Goal: Task Accomplishment & Management: Manage account settings

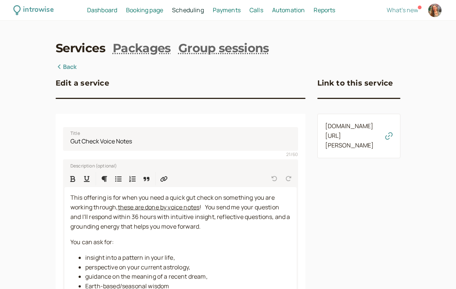
select select "15"
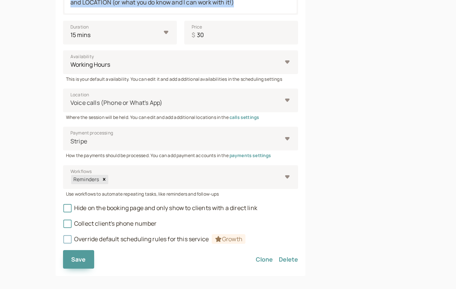
scroll to position [378, 0]
click at [251, 114] on link "calls settings" at bounding box center [244, 117] width 30 height 6
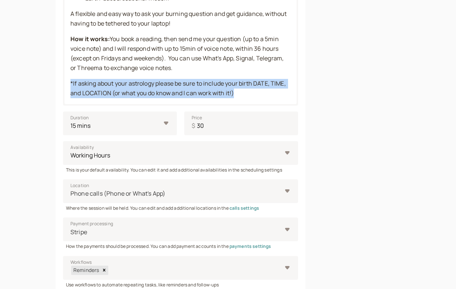
scroll to position [294, 0]
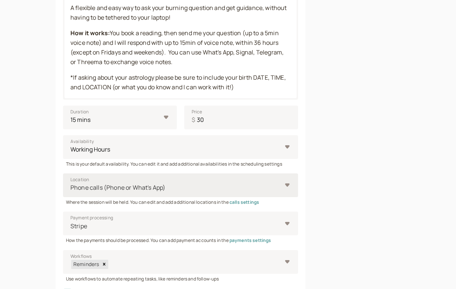
click at [263, 183] on div at bounding box center [176, 188] width 212 height 10
click at [71, 183] on input "Location Phone calls (Phone or What's App)" at bounding box center [70, 187] width 1 height 9
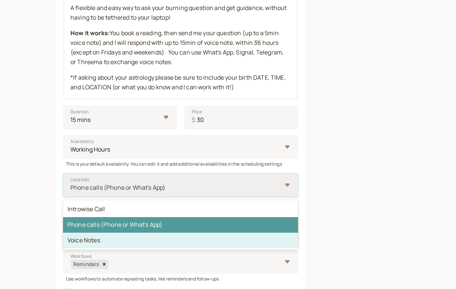
click at [182, 233] on div "Voice Notes" at bounding box center [180, 241] width 235 height 16
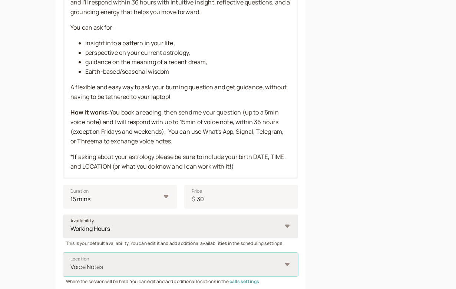
scroll to position [213, 0]
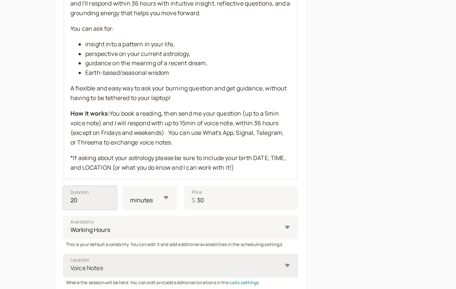
click at [107, 192] on input "20" at bounding box center [90, 198] width 54 height 24
click at [107, 196] on input "15" at bounding box center [90, 198] width 54 height 24
click at [107, 196] on input "10" at bounding box center [90, 198] width 54 height 24
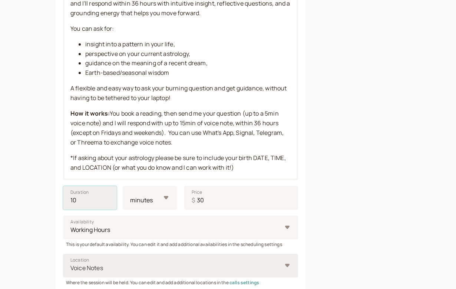
click at [107, 196] on input "10" at bounding box center [90, 198] width 54 height 24
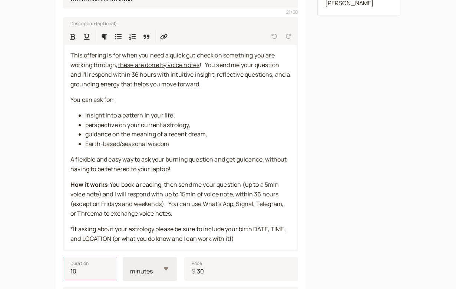
scroll to position [141, 0]
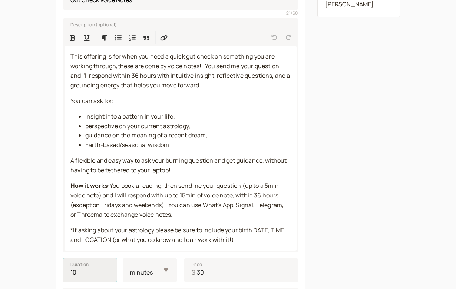
type input "15"
click at [107, 264] on input "15" at bounding box center [90, 270] width 54 height 24
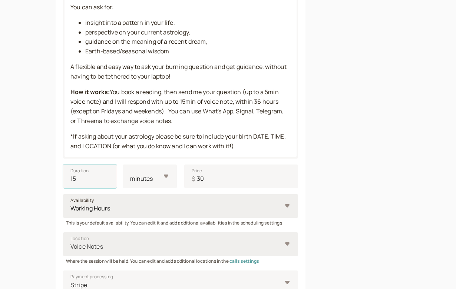
scroll to position [234, 0]
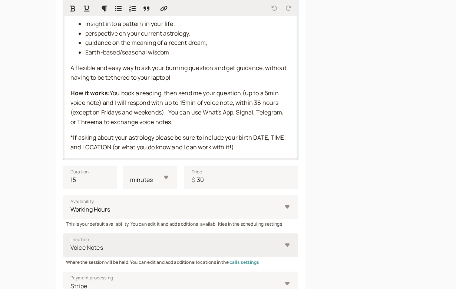
click at [244, 140] on p "*If asking about your astrology please be sure to include your birth DATE, TIME…" at bounding box center [180, 142] width 220 height 19
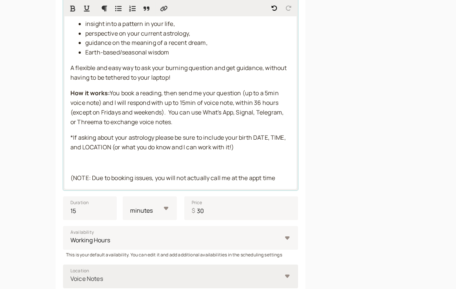
click at [186, 174] on span "(NOTE: Due to booking issues, you will not actually call me at the appt time" at bounding box center [172, 178] width 204 height 8
click at [279, 173] on p "(NOTE: Due to booking issues, you will NOT actually call me at the appt time" at bounding box center [180, 178] width 220 height 10
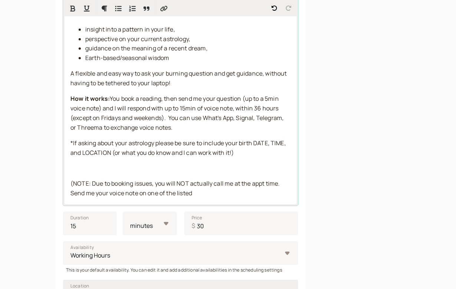
scroll to position [229, 0]
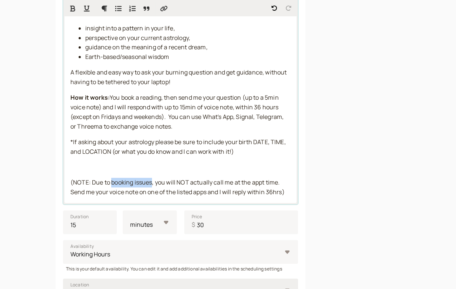
drag, startPoint x: 152, startPoint y: 176, endPoint x: 111, endPoint y: 178, distance: 40.8
click at [111, 178] on span "(NOTE: Due to booking issues, you will NOT actually call me at the appt time. S…" at bounding box center [177, 187] width 214 height 18
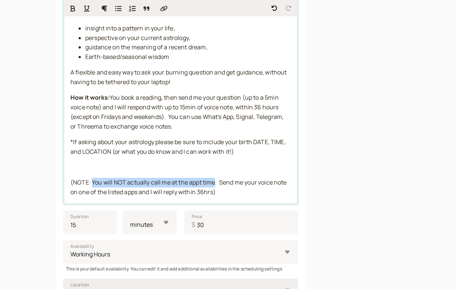
drag, startPoint x: 92, startPoint y: 176, endPoint x: 214, endPoint y: 177, distance: 122.2
click at [214, 178] on span "(NOTE: You will NOT actually call me at the appt time. Send me your voice note …" at bounding box center [178, 187] width 217 height 18
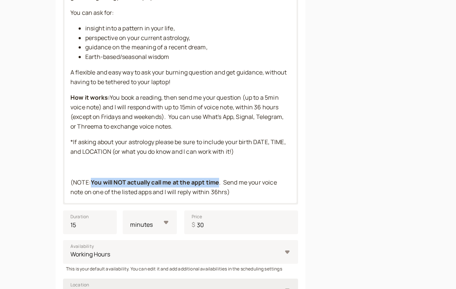
click at [88, 11] on div "Description (optional) This offering is for when you need a quick gut check on …" at bounding box center [180, 67] width 235 height 274
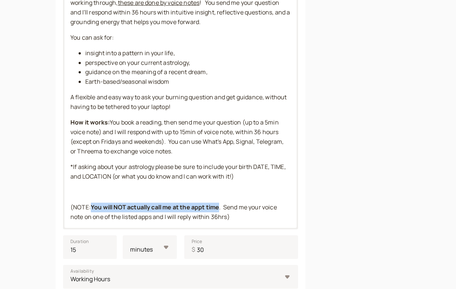
scroll to position [208, 0]
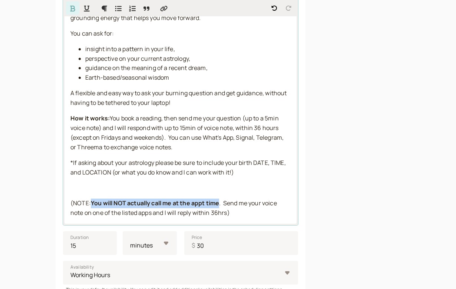
click at [121, 199] on strong "You will NOT actually call me at the appt time" at bounding box center [155, 203] width 128 height 8
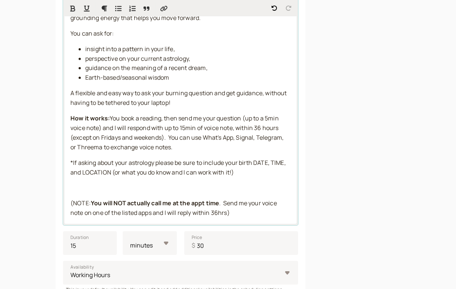
drag, startPoint x: 93, startPoint y: 196, endPoint x: 221, endPoint y: 196, distance: 128.1
click at [219, 199] on strong "You will NOT actually call me at the appt time" at bounding box center [155, 203] width 128 height 8
click at [260, 205] on p "(NOTE: You will NOT actually call me at the appt time . Send me your voice note…" at bounding box center [180, 207] width 220 height 19
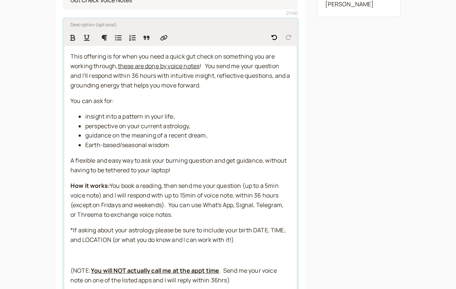
scroll to position [140, 0]
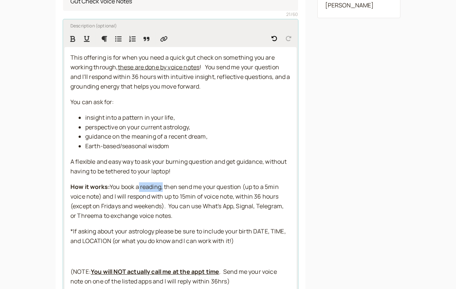
drag, startPoint x: 163, startPoint y: 182, endPoint x: 139, endPoint y: 181, distance: 23.7
click at [139, 183] on span "You book a reading, then send me your question (up to a 5min voice note) and I …" at bounding box center [177, 201] width 214 height 37
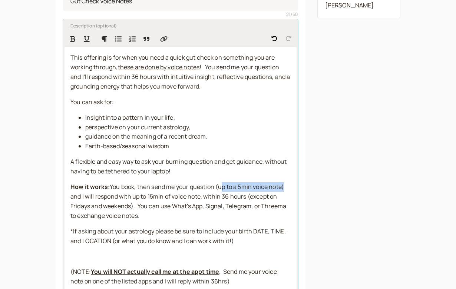
drag, startPoint x: 223, startPoint y: 184, endPoint x: 284, endPoint y: 181, distance: 61.5
click at [284, 183] on span "You book, then send me your question (up to a 5min voice note) and I will respo…" at bounding box center [178, 201] width 217 height 37
click at [74, 42] on button "Format Bold" at bounding box center [72, 38] width 13 height 13
click at [152, 194] on span ") and I will respond with up to 15min of voice note, within 36 hours (except on…" at bounding box center [179, 201] width 218 height 37
click at [155, 183] on span "You book, then send me your question (" at bounding box center [164, 187] width 108 height 8
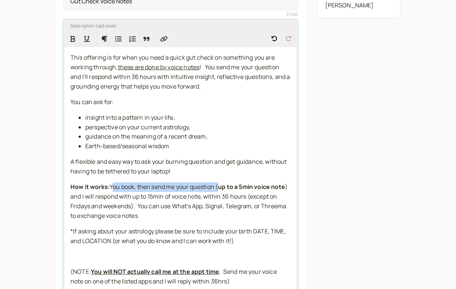
drag, startPoint x: 113, startPoint y: 181, endPoint x: 218, endPoint y: 181, distance: 105.9
click at [218, 183] on span "You book, then send me your question (" at bounding box center [164, 187] width 108 height 8
click at [72, 40] on icon "Format Bold" at bounding box center [72, 39] width 7 height 7
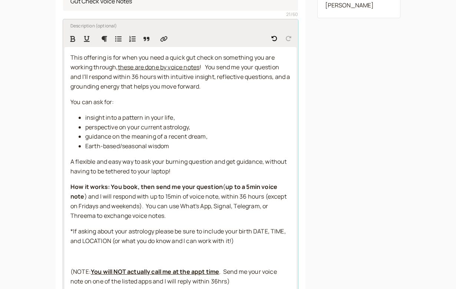
click at [167, 209] on p "How it works: You book, then send me your question ( up to a 5min voice note ) …" at bounding box center [180, 201] width 220 height 39
click at [138, 183] on strong "You book, then send me your question" at bounding box center [167, 187] width 112 height 8
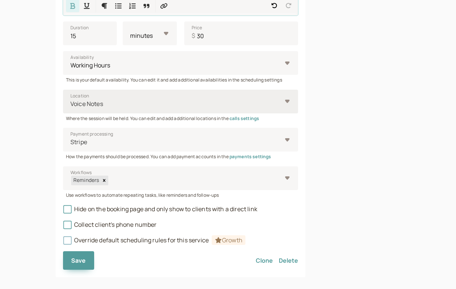
scroll to position [418, 0]
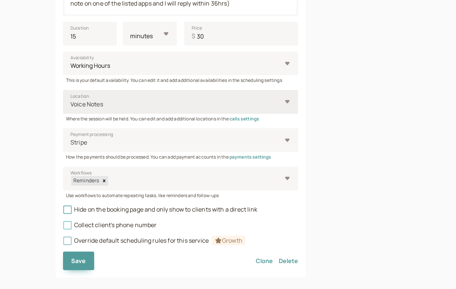
click at [66, 223] on icon at bounding box center [67, 225] width 5 height 5
click at [63, 227] on input "Collect client's phone number" at bounding box center [63, 227] width 0 height 0
click at [83, 257] on span "Save" at bounding box center [78, 261] width 15 height 8
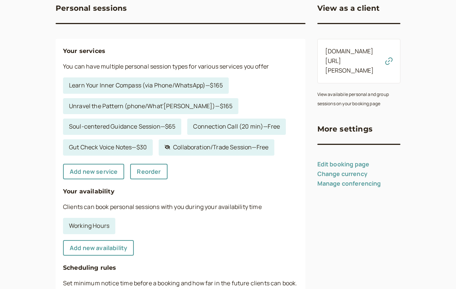
scroll to position [73, 0]
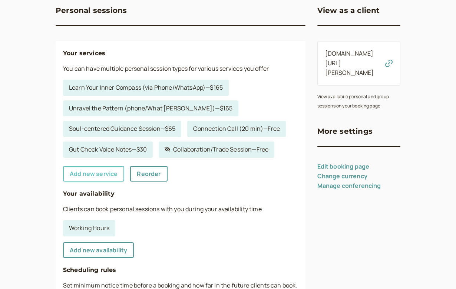
click at [101, 169] on link "Add new service" at bounding box center [93, 174] width 61 height 16
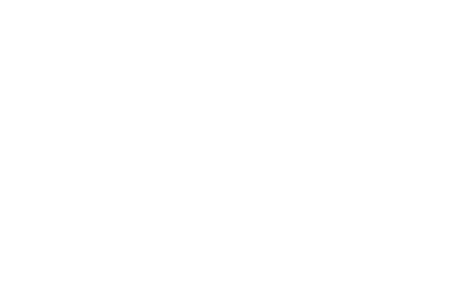
select select "30"
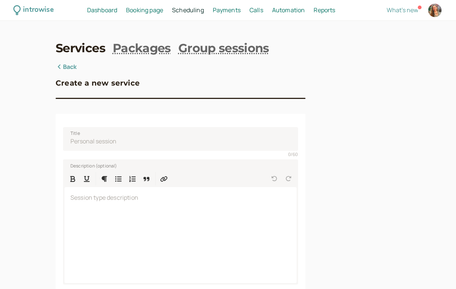
click at [70, 63] on link "Back" at bounding box center [66, 67] width 21 height 10
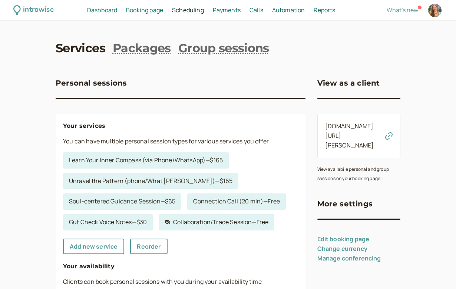
scroll to position [73, 0]
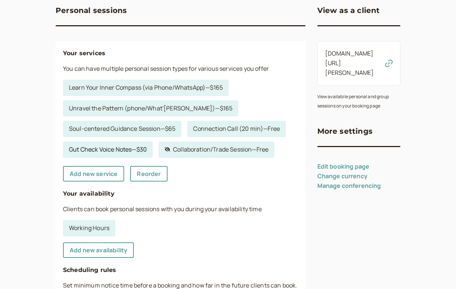
click at [125, 147] on link "Gut Check Voice Notes — $30" at bounding box center [108, 149] width 90 height 16
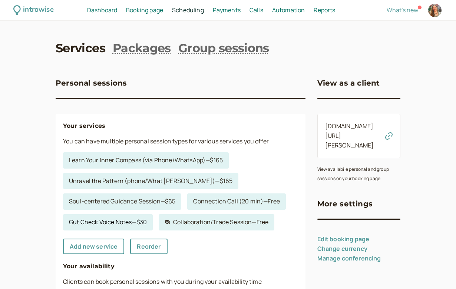
select select "15"
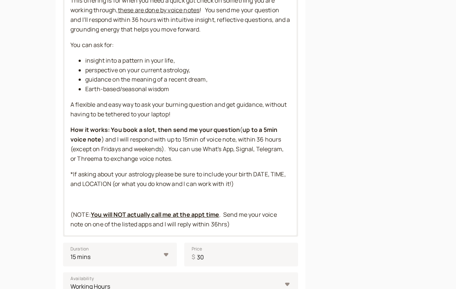
scroll to position [199, 0]
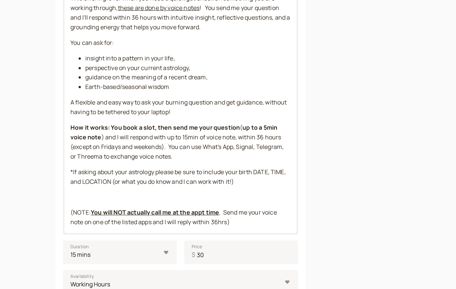
click at [219, 208] on strong "You will NOT actually call me at the appt time" at bounding box center [155, 212] width 128 height 8
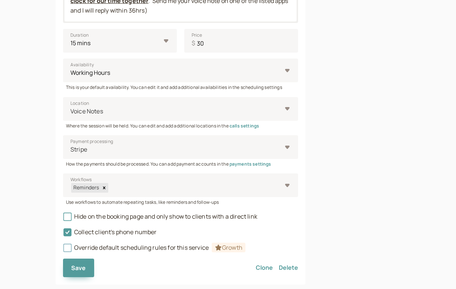
scroll to position [421, 0]
click at [84, 263] on span "Save" at bounding box center [78, 267] width 15 height 8
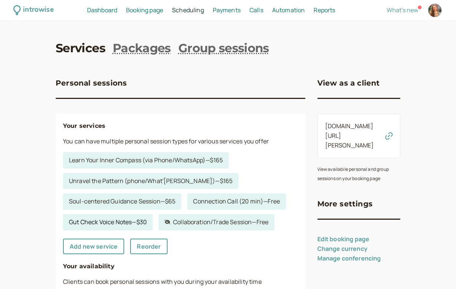
click at [99, 222] on link "Gut Check Voice Notes — $30" at bounding box center [108, 222] width 90 height 16
select select "15"
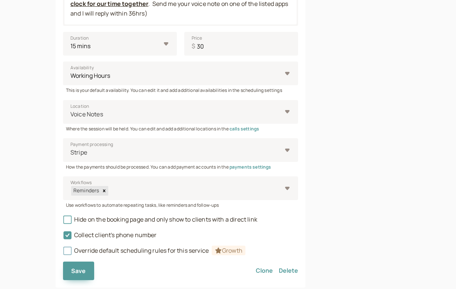
scroll to position [423, 0]
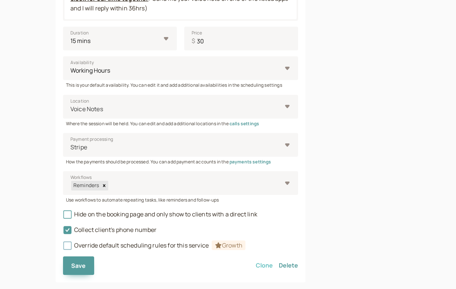
click at [268, 256] on button "Clone" at bounding box center [264, 265] width 17 height 19
select select "15"
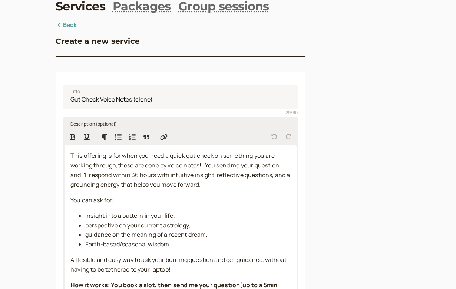
scroll to position [34, 0]
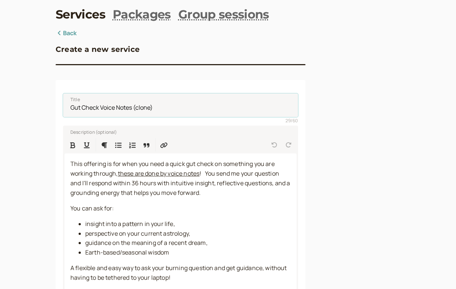
drag, startPoint x: 100, startPoint y: 109, endPoint x: 51, endPoint y: 105, distance: 48.3
click at [172, 108] on input "Solution Finder Voice Notes (clone)" at bounding box center [180, 105] width 235 height 24
click at [114, 106] on input "Solution Finder Voice Notes" at bounding box center [180, 105] width 235 height 24
click at [151, 106] on input "Solution Finder Voice Notes" at bounding box center [180, 105] width 235 height 24
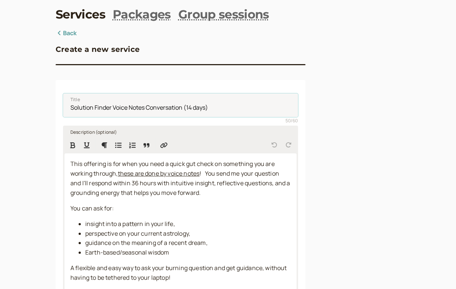
type input "Solution Finder Voice Notes Conversation (14 days)"
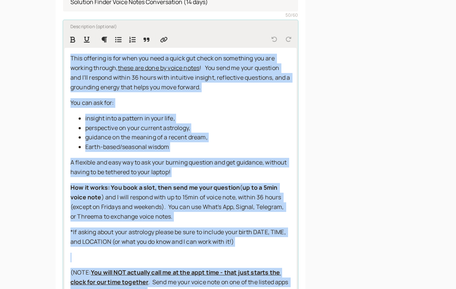
scroll to position [166, 0]
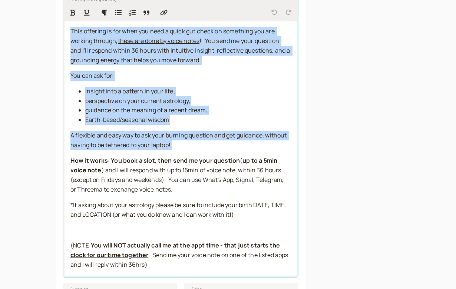
drag, startPoint x: 70, startPoint y: 164, endPoint x: 214, endPoint y: 150, distance: 144.8
click at [214, 150] on div "This offering is for when you need a quick gut check on something you are worki…" at bounding box center [180, 148] width 232 height 255
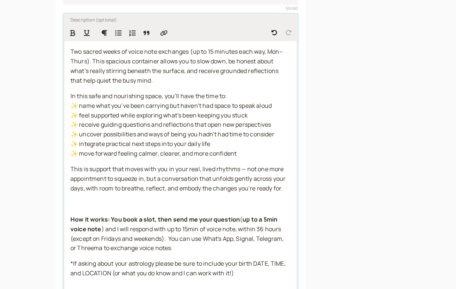
scroll to position [146, 0]
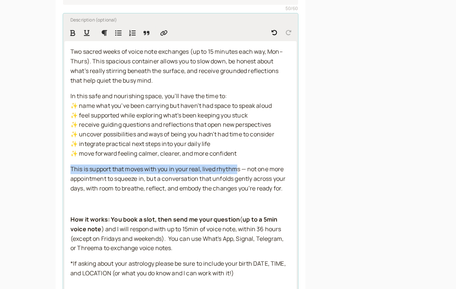
drag, startPoint x: 239, startPoint y: 165, endPoint x: 69, endPoint y: 167, distance: 170.0
click at [69, 167] on div "Two sacred weeks of voice note exchanges (up to 15 minutes each way, Mon–Thurs)…" at bounding box center [180, 187] width 232 height 293
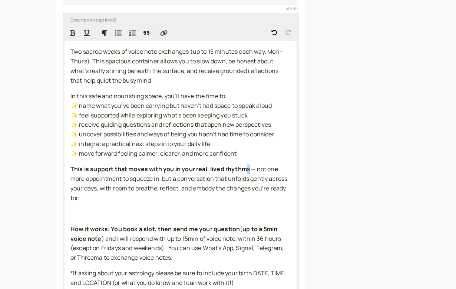
click at [248, 165] on span "s — not one more appointment to squeeze in, but a conversation that unfolds gen…" at bounding box center [179, 183] width 218 height 37
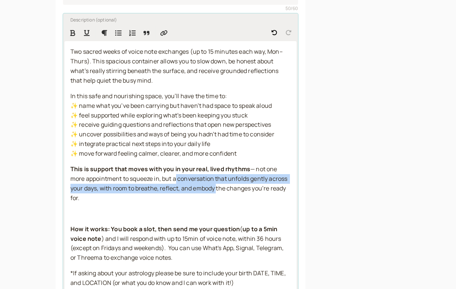
drag, startPoint x: 175, startPoint y: 174, endPoint x: 216, endPoint y: 185, distance: 42.3
click at [216, 185] on span "— not one more appointment to squeeze in, but a conversation that unfolds gentl…" at bounding box center [179, 183] width 218 height 37
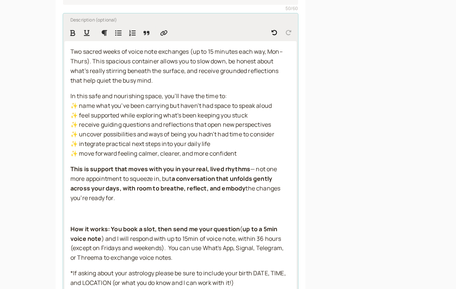
click at [174, 149] on span "✨ move forward feeling calmer, clearer, and more confident" at bounding box center [153, 153] width 166 height 8
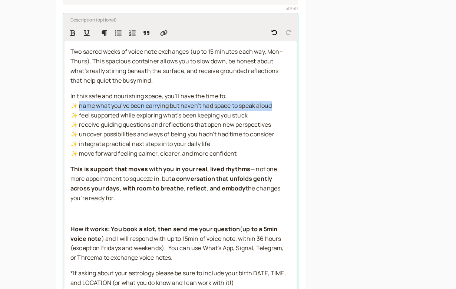
drag, startPoint x: 80, startPoint y: 103, endPoint x: 272, endPoint y: 103, distance: 191.5
click at [271, 103] on span "✨ name what you’ve been carrying but haven’t had space to speak aloud" at bounding box center [170, 105] width 201 height 8
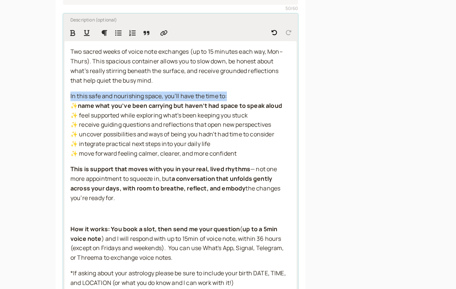
drag, startPoint x: 227, startPoint y: 94, endPoint x: 70, endPoint y: 91, distance: 157.4
click at [70, 91] on div "Two sacred weeks of voice note exchanges (up to 15 minutes each way, Mon–Thurs)…" at bounding box center [180, 192] width 232 height 303
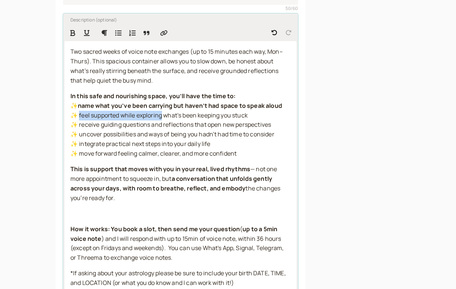
drag, startPoint x: 80, startPoint y: 113, endPoint x: 163, endPoint y: 113, distance: 83.7
click at [163, 113] on span "✨ feel supported while exploring what’s been keeping you stuck" at bounding box center [158, 115] width 177 height 8
click at [109, 124] on span "✨ receive guiding questions and reflections that open new perspectives" at bounding box center [170, 124] width 200 height 8
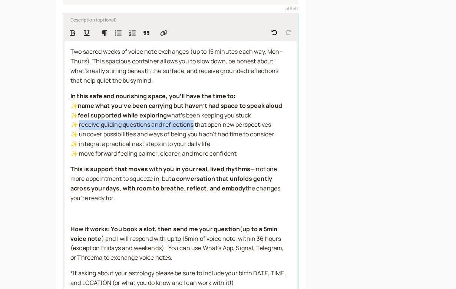
drag, startPoint x: 80, startPoint y: 122, endPoint x: 195, endPoint y: 124, distance: 114.4
click at [195, 124] on span "✨ receive guiding questions and reflections that open new perspectives" at bounding box center [170, 124] width 200 height 8
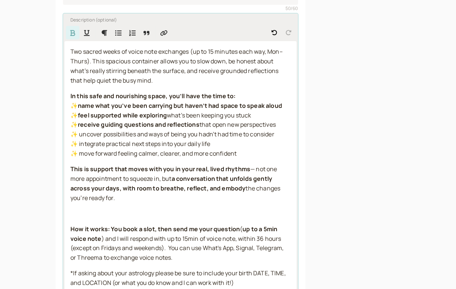
click at [107, 133] on span "✨ uncover possibilities and ways of being you hadn’t had time to consider" at bounding box center [172, 134] width 204 height 8
click at [149, 131] on span "✨ uncover possibilities and ways of being you hadn’t had time to consider" at bounding box center [172, 134] width 204 height 8
click at [150, 133] on span "✨ uncover possibilities and new ways of being you hadn’t had time to consider" at bounding box center [178, 134] width 216 height 8
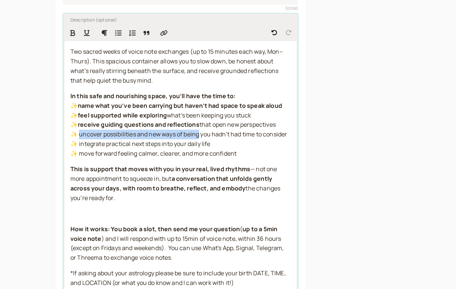
drag, startPoint x: 80, startPoint y: 131, endPoint x: 199, endPoint y: 133, distance: 118.9
click at [199, 133] on span "✨ uncover possibilities and new ways of being you hadn’t had time to consider" at bounding box center [178, 134] width 216 height 8
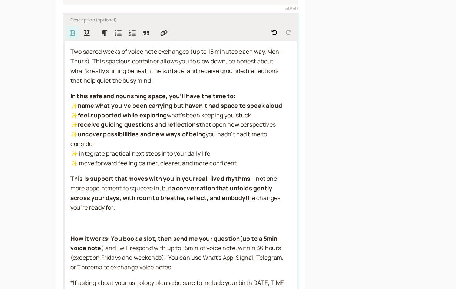
click at [117, 150] on span "✨ integrate practical next steps into your daily life" at bounding box center [140, 153] width 140 height 8
drag, startPoint x: 79, startPoint y: 150, endPoint x: 161, endPoint y: 151, distance: 82.2
click at [161, 151] on span "✨ integrate practical next steps into your daily life" at bounding box center [140, 153] width 140 height 8
click at [150, 163] on p "In this safe and nourishing space, you’ll have the time to: ✨ name what you’ve …" at bounding box center [180, 129] width 220 height 77
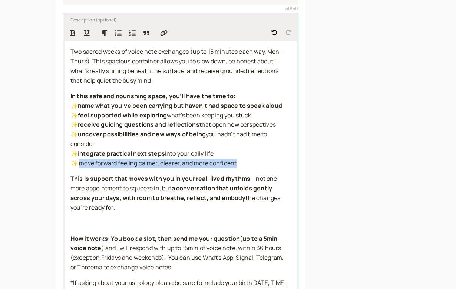
drag, startPoint x: 80, startPoint y: 160, endPoint x: 235, endPoint y: 156, distance: 154.8
click at [235, 159] on span "✨ move forward feeling calmer, clearer, and more confident" at bounding box center [153, 163] width 166 height 8
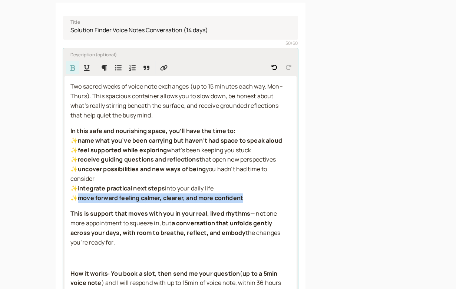
scroll to position [110, 0]
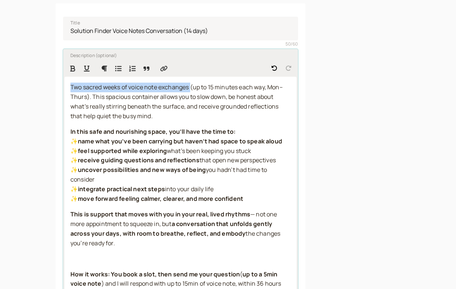
drag, startPoint x: 191, startPoint y: 87, endPoint x: 69, endPoint y: 87, distance: 121.8
click at [69, 87] on div "Two sacred weeks of voice note exchanges (up to 15 minutes each way, Mon–Thurs)…" at bounding box center [180, 233] width 232 height 312
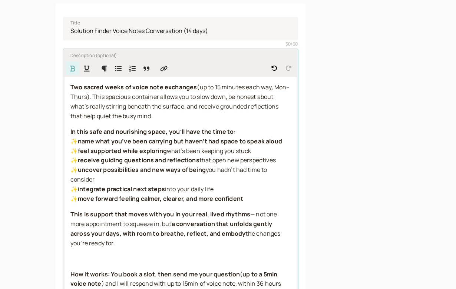
click at [92, 95] on span "(up to 15 minutes each way, Mon–Thurs). This spacious container allows you to s…" at bounding box center [179, 101] width 219 height 37
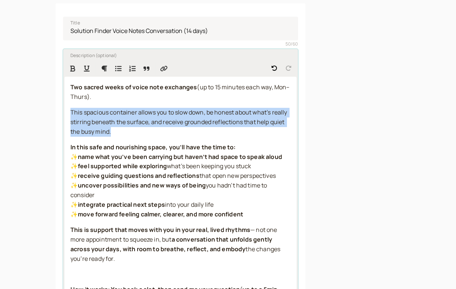
drag, startPoint x: 113, startPoint y: 130, endPoint x: 69, endPoint y: 112, distance: 47.5
click at [69, 112] on div "Two sacred weeks of voice note exchanges (up to 15 minutes each way, Mon–Thurs)…" at bounding box center [180, 241] width 232 height 328
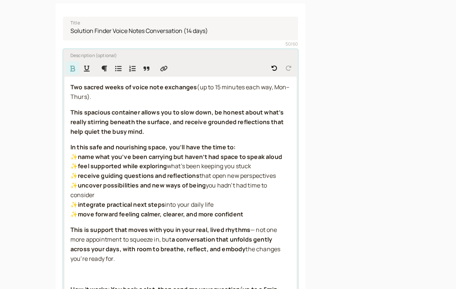
click at [152, 130] on p "This spacious container allows you to slow down, be honest about what’s really …" at bounding box center [180, 122] width 220 height 29
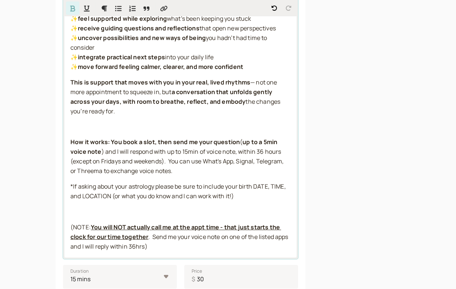
scroll to position [261, 0]
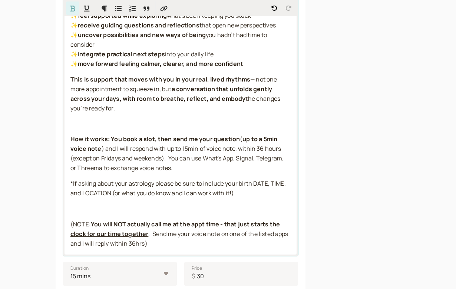
click at [69, 175] on div "Two sacred weeks of voice note exchanges (up to 15 minutes each way, Mon–Thurs)…" at bounding box center [180, 90] width 232 height 328
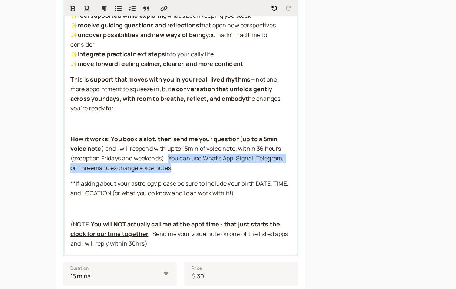
drag, startPoint x: 169, startPoint y: 151, endPoint x: 172, endPoint y: 160, distance: 9.3
click at [172, 160] on span ") and I will respond with up to 15min of voice note, within 36 hours (except on…" at bounding box center [177, 157] width 214 height 27
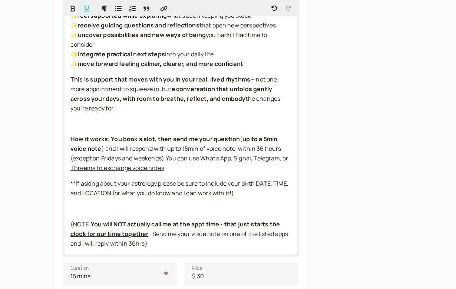
click at [182, 163] on p "How it works: You book a slot, then send me your question ( up to a 5min voice …" at bounding box center [180, 153] width 220 height 39
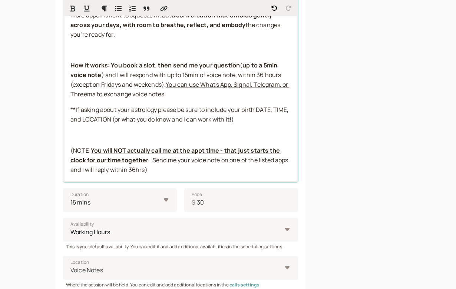
scroll to position [342, 0]
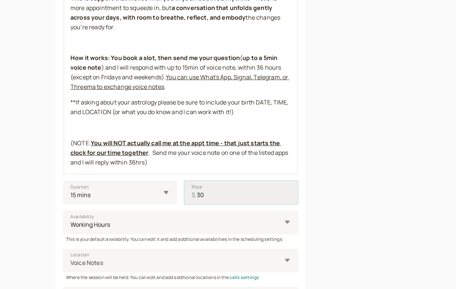
click at [204, 186] on input "30" at bounding box center [241, 193] width 114 height 24
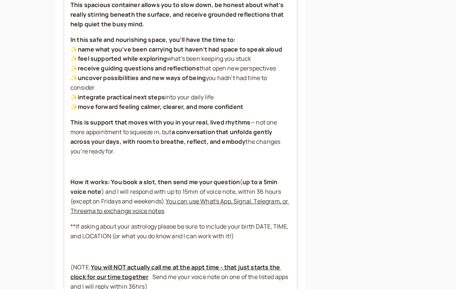
scroll to position [217, 0]
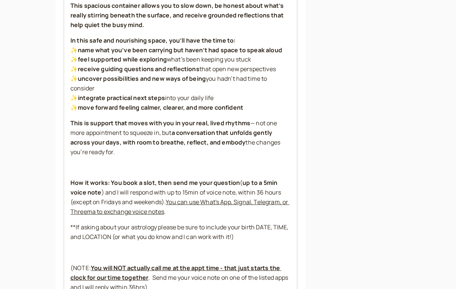
type input "350"
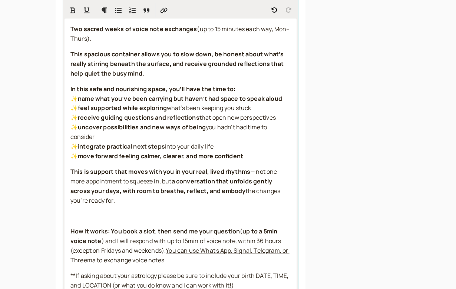
scroll to position [167, 0]
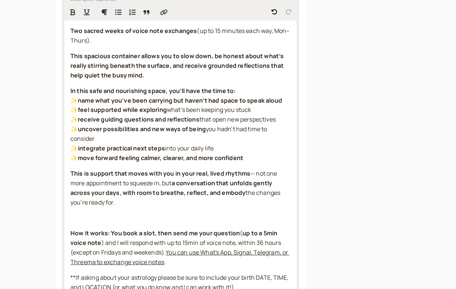
drag, startPoint x: 120, startPoint y: 148, endPoint x: 70, endPoint y: 26, distance: 131.4
click at [70, 26] on div "Two sacred weeks of voice note exchanges (up to 15 minutes each way, Mon–Thurs)…" at bounding box center [180, 184] width 232 height 328
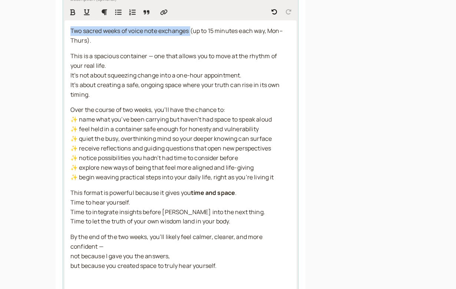
drag, startPoint x: 191, startPoint y: 31, endPoint x: 71, endPoint y: 26, distance: 119.3
click at [71, 27] on span "Two sacred weeks of voice note exchanges (up to 15 minutes each way, Mon–Thurs)." at bounding box center [176, 36] width 212 height 18
click at [71, 74] on span "It’s not about squeezing change into a one-hour appointment." at bounding box center [155, 75] width 171 height 8
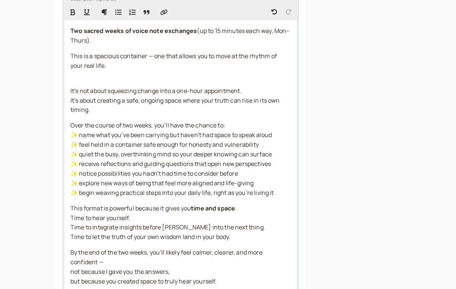
click at [70, 97] on div "Two sacred weeks of voice note exchanges (up to 15 minutes each way, Mon–Thurs)…" at bounding box center [180, 223] width 232 height 407
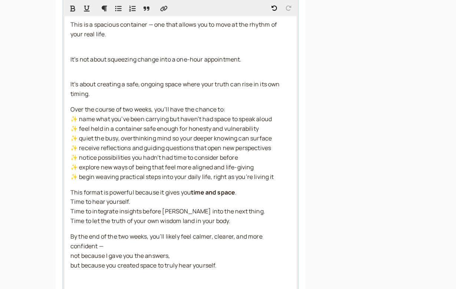
scroll to position [198, 0]
drag, startPoint x: 70, startPoint y: 184, endPoint x: 194, endPoint y: 186, distance: 123.7
click at [194, 186] on div "Two sacred weeks of voice note exchanges (up to 15 minutes each way, Mon–Thurs)…" at bounding box center [180, 200] width 232 height 423
drag, startPoint x: 138, startPoint y: 196, endPoint x: 70, endPoint y: 197, distance: 68.2
click at [70, 197] on div "Two sacred weeks of voice note exchanges (up to 15 minutes each way, Mon–Thurs)…" at bounding box center [180, 200] width 232 height 423
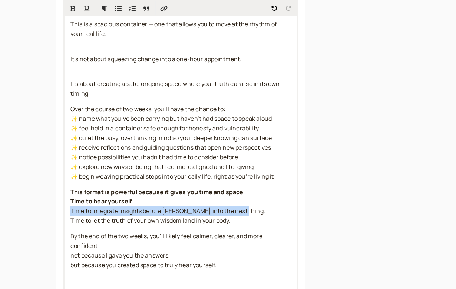
drag, startPoint x: 69, startPoint y: 204, endPoint x: 242, endPoint y: 205, distance: 172.6
click at [242, 205] on div "Two sacred weeks of voice note exchanges (up to 15 minutes each way, Mon–Thurs)…" at bounding box center [180, 200] width 232 height 423
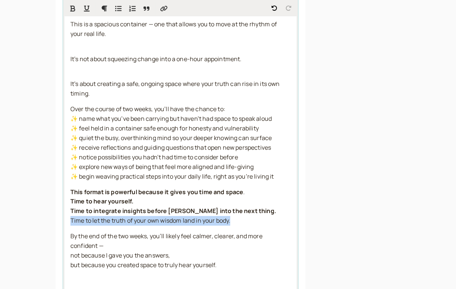
drag, startPoint x: 69, startPoint y: 213, endPoint x: 243, endPoint y: 214, distance: 174.8
click at [243, 214] on div "Two sacred weeks of voice note exchanges (up to 15 minutes each way, Mon–Thurs)…" at bounding box center [180, 200] width 232 height 423
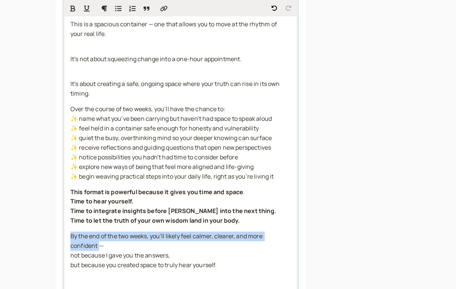
drag, startPoint x: 99, startPoint y: 238, endPoint x: 64, endPoint y: 231, distance: 34.9
click at [64, 231] on div "Two sacred weeks of voice note exchanges (up to 15 minutes each way, Mon–Thurs)…" at bounding box center [180, 200] width 232 height 423
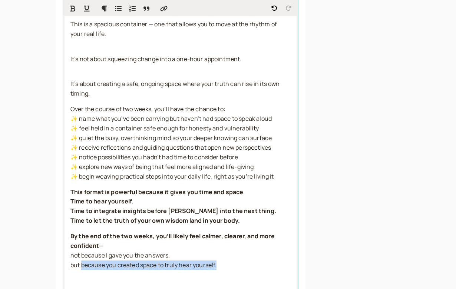
drag, startPoint x: 82, startPoint y: 257, endPoint x: 218, endPoint y: 255, distance: 136.3
click at [218, 255] on p "By the end of the two weeks, you’ll likely feel calmer, clearer, and more confi…" at bounding box center [180, 250] width 220 height 39
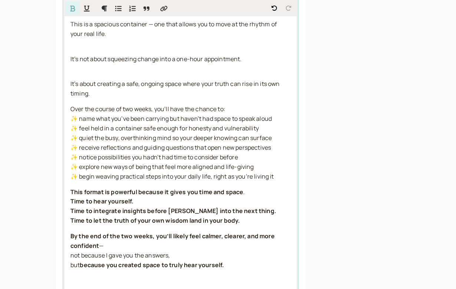
click at [69, 256] on div "Two sacred weeks of voice note exchanges (up to 15 minutes each way, Mon–Thurs)…" at bounding box center [180, 200] width 232 height 423
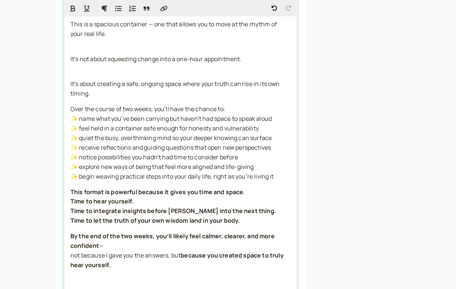
click at [103, 241] on span "—" at bounding box center [101, 245] width 4 height 8
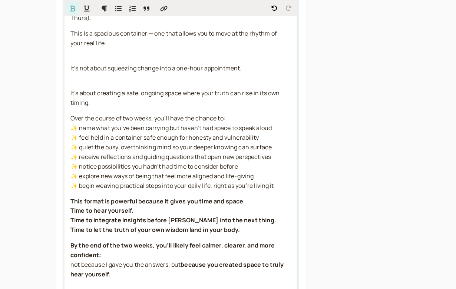
scroll to position [188, 0]
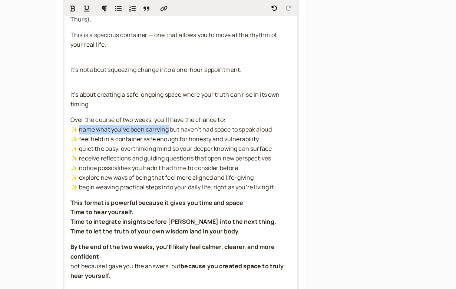
drag, startPoint x: 80, startPoint y: 126, endPoint x: 167, endPoint y: 126, distance: 87.4
click at [167, 126] on span "✨ name what you’ve been carrying but haven’t had space to speak aloud" at bounding box center [170, 129] width 201 height 8
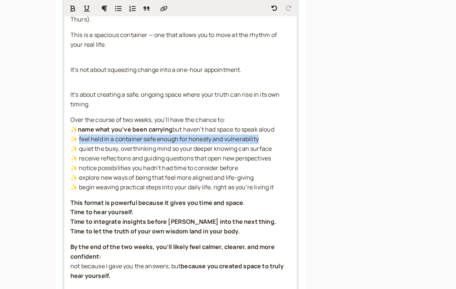
drag, startPoint x: 80, startPoint y: 136, endPoint x: 257, endPoint y: 138, distance: 177.0
click at [257, 138] on span "✨ feel held in a container safe enough for honesty and vulnerability" at bounding box center [164, 139] width 188 height 8
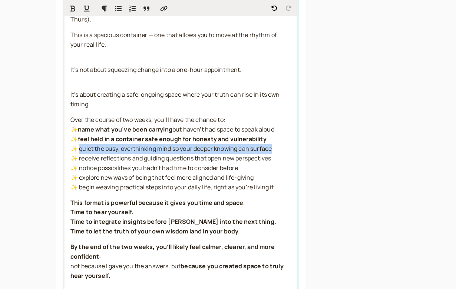
drag, startPoint x: 81, startPoint y: 145, endPoint x: 271, endPoint y: 147, distance: 190.0
click at [271, 147] on span "✨ quiet the busy, overthinking mind so your deeper knowing can surface" at bounding box center [170, 148] width 201 height 8
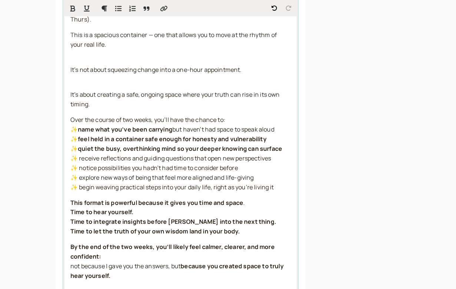
click at [80, 154] on span "✨ receive reflections and guiding questions that open new perspectives" at bounding box center [170, 158] width 200 height 8
drag, startPoint x: 209, startPoint y: 153, endPoint x: 273, endPoint y: 153, distance: 63.3
click at [271, 154] on span "✨ receive reflections and guiding questions that open new perspectives" at bounding box center [170, 158] width 200 height 8
drag, startPoint x: 80, startPoint y: 172, endPoint x: 153, endPoint y: 173, distance: 72.6
click at [153, 173] on span "✨ explore new ways of being that feel more aligned and life-giving" at bounding box center [161, 177] width 183 height 8
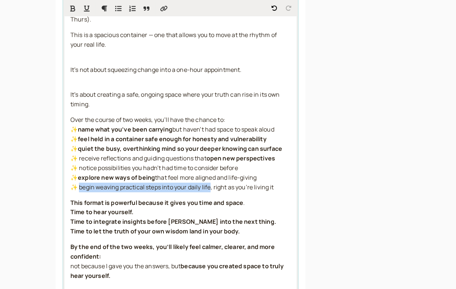
drag, startPoint x: 81, startPoint y: 181, endPoint x: 210, endPoint y: 181, distance: 128.9
click at [210, 183] on span "✨ begin weaving practical steps into your daily life, right as you’re living it" at bounding box center [171, 187] width 203 height 8
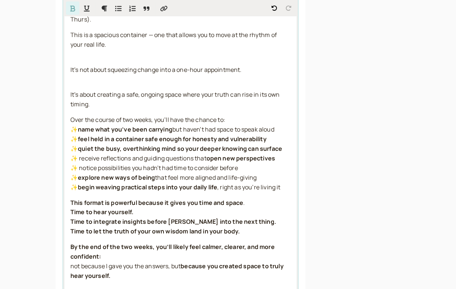
click at [226, 190] on div "Two sacred weeks of voice note exchanges (up to 15 minutes each way, Mon–Thurs)…" at bounding box center [180, 210] width 232 height 423
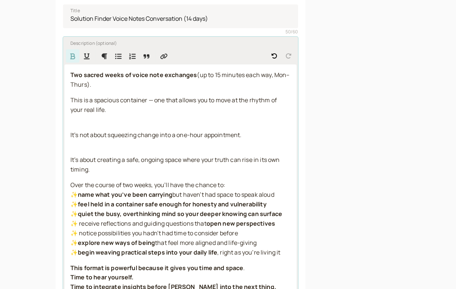
scroll to position [122, 0]
click at [147, 148] on div "Two sacred weeks of voice note exchanges (up to 15 minutes each way, Mon–Thurs)…" at bounding box center [180, 276] width 232 height 423
click at [144, 145] on p "It’s not about squeezing change into a one-hour appointment." at bounding box center [180, 140] width 220 height 19
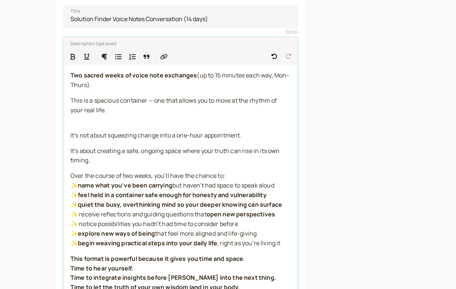
click at [99, 120] on p "This is a spacious container — one that allows you to move at the rhythm of you…" at bounding box center [180, 110] width 220 height 29
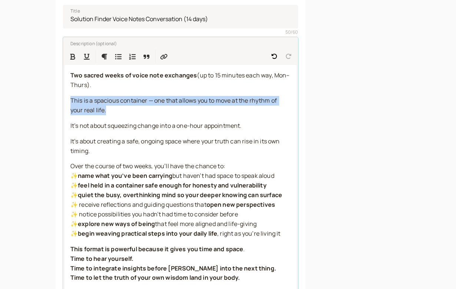
drag, startPoint x: 108, startPoint y: 109, endPoint x: 65, endPoint y: 101, distance: 43.7
click at [65, 101] on div "Two sacred weeks of voice note exchanges (up to 15 minutes each way, Mon–Thurs)…" at bounding box center [180, 266] width 232 height 403
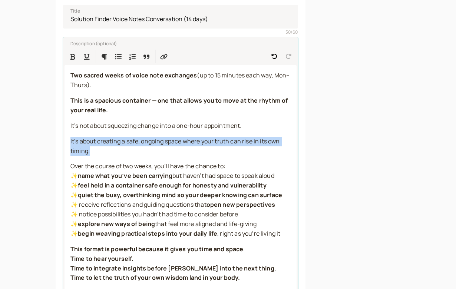
drag, startPoint x: 90, startPoint y: 148, endPoint x: 67, endPoint y: 141, distance: 24.4
click at [67, 141] on div "Two sacred weeks of voice note exchanges (up to 15 minutes each way, Mon–Thurs)…" at bounding box center [180, 266] width 232 height 403
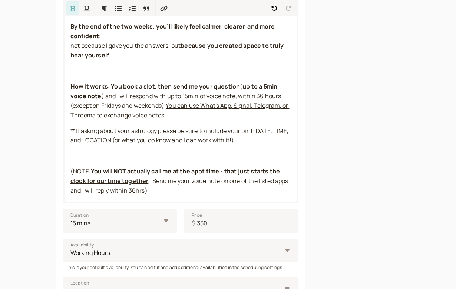
scroll to position [389, 0]
click at [101, 151] on p at bounding box center [180, 156] width 220 height 10
click at [76, 66] on p at bounding box center [180, 71] width 220 height 10
click at [213, 82] on strong "You book a slot, then send me your question" at bounding box center [175, 86] width 129 height 8
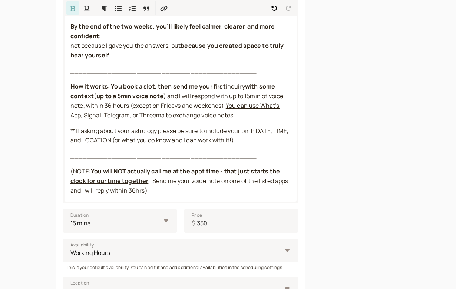
click at [117, 92] on strong "up to a 5min voice note" at bounding box center [129, 96] width 67 height 8
click at [140, 92] on strong "up to a 15mins of voice notes per day" at bounding box center [149, 96] width 106 height 8
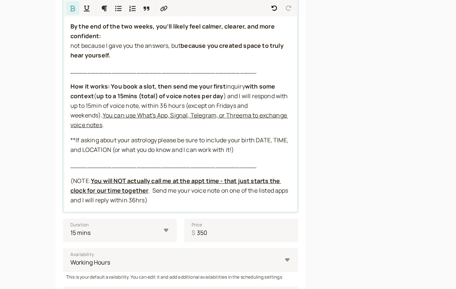
click at [166, 97] on span ") and I will respond with up to 15min of voice note, within 36 hours (except on…" at bounding box center [179, 105] width 218 height 27
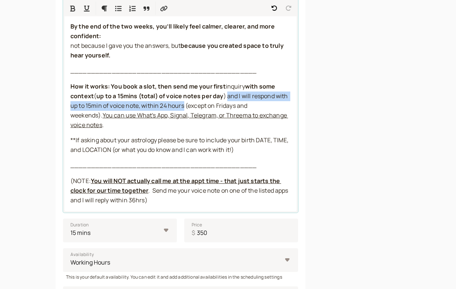
drag, startPoint x: 227, startPoint y: 88, endPoint x: 184, endPoint y: 98, distance: 44.5
click at [184, 98] on span ") and I will respond with up to 15min of voice note, within 24 hours (except on…" at bounding box center [179, 105] width 218 height 27
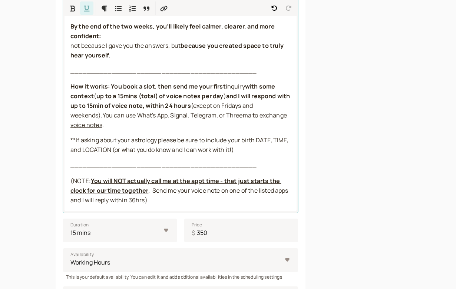
click at [198, 111] on span "You can use What's App, Signal, Telegram, or Threema to exchange voice notes" at bounding box center [178, 120] width 217 height 18
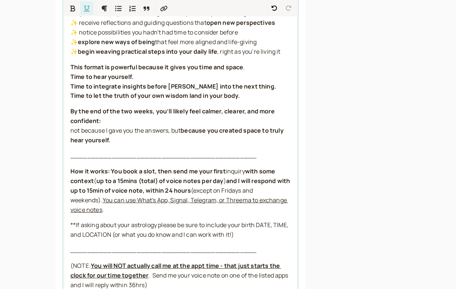
scroll to position [304, 0]
click at [71, 127] on span "not because I gave you the answers, but" at bounding box center [125, 131] width 110 height 8
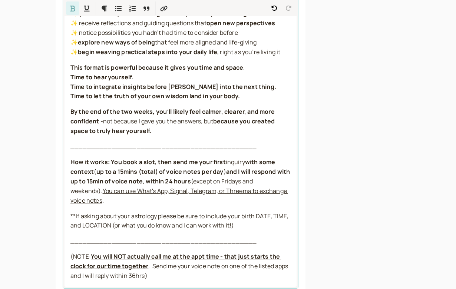
click at [204, 117] on span "not because I gave you the answers, but" at bounding box center [158, 121] width 110 height 8
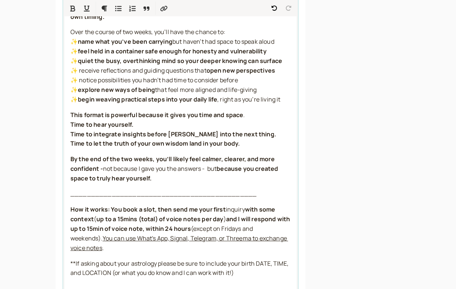
scroll to position [254, 0]
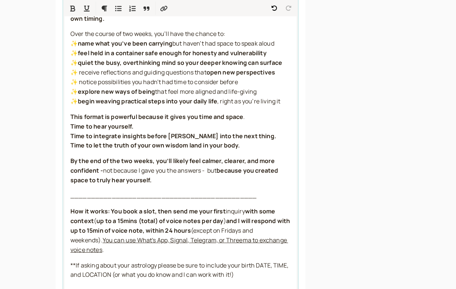
click at [256, 166] on strong "because you created space to truly hear yourself." at bounding box center [174, 175] width 209 height 18
click at [90, 172] on strong "because we created space to truly hear yourself." at bounding box center [173, 175] width 206 height 18
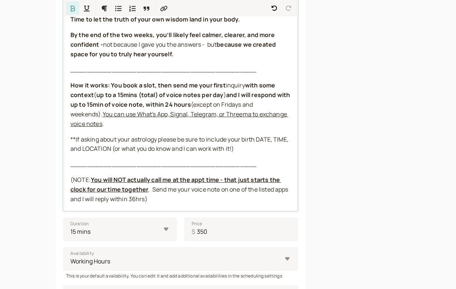
scroll to position [382, 0]
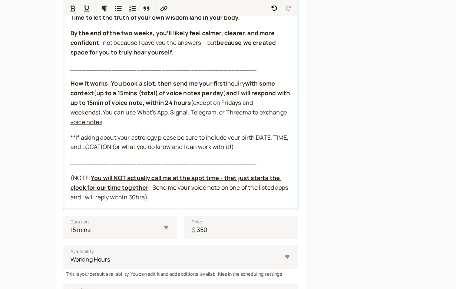
click at [134, 185] on span ". Send me your voice note on one of the listed apps and I will reply within 36h…" at bounding box center [179, 192] width 219 height 18
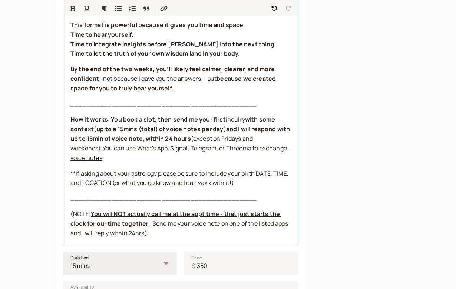
scroll to position [346, 0]
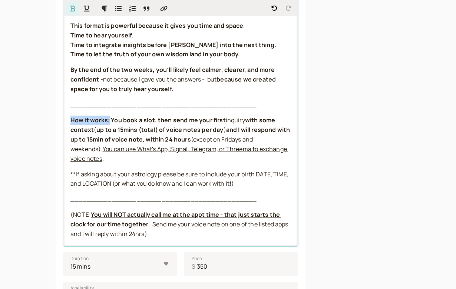
drag, startPoint x: 109, startPoint y: 113, endPoint x: 71, endPoint y: 113, distance: 37.8
click at [71, 116] on strong "How it works:" at bounding box center [89, 120] width 39 height 8
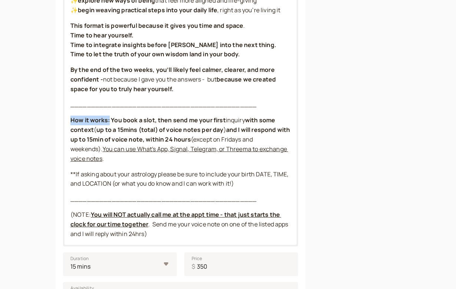
click at [88, 7] on div "Description (optional) Two sacred weeks of voice note exchanges (up to 15 minut…" at bounding box center [180, 30] width 235 height 433
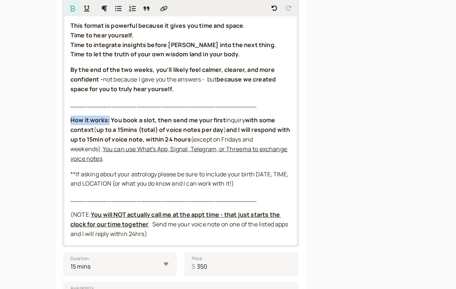
click at [91, 116] on strong "How it works:" at bounding box center [89, 120] width 39 height 8
drag, startPoint x: 107, startPoint y: 112, endPoint x: 68, endPoint y: 110, distance: 39.7
click at [68, 110] on div "Two sacred weeks of voice note exchanges (up to 15 minutes each way, Mon–Thurs)…" at bounding box center [180, 42] width 232 height 403
click at [112, 116] on strong "You book a slot, then send me your first" at bounding box center [168, 120] width 114 height 8
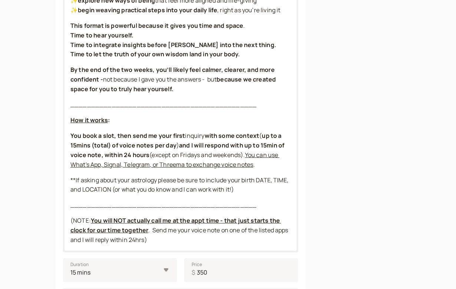
click at [133, 10] on div "Description (optional) Two sacred weeks of voice note exchanges (up to 15 minut…" at bounding box center [180, 33] width 235 height 438
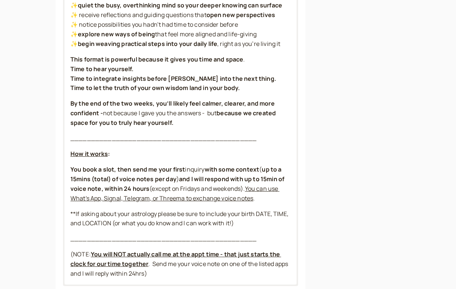
scroll to position [311, 0]
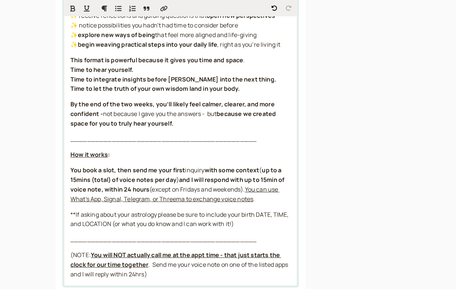
click at [71, 166] on strong "You book a slot, then send me your first" at bounding box center [127, 170] width 114 height 8
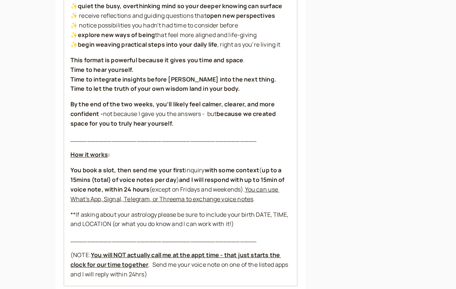
click at [134, 7] on div "Description (optional) Two sacred weeks of voice note exchanges (up to 15 minut…" at bounding box center [180, 67] width 235 height 438
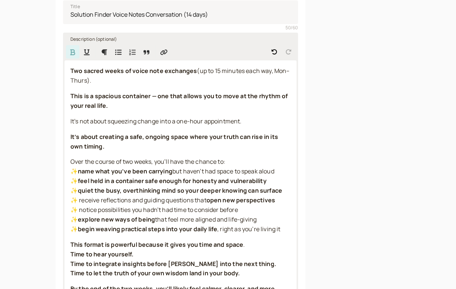
scroll to position [127, 0]
click at [132, 52] on icon "Numbered List" at bounding box center [132, 52] width 7 height 7
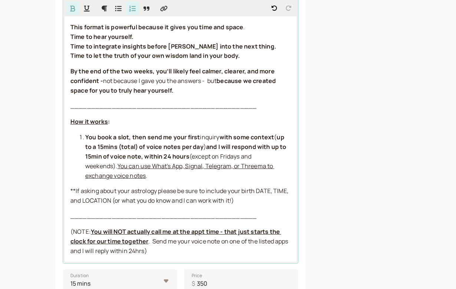
scroll to position [348, 0]
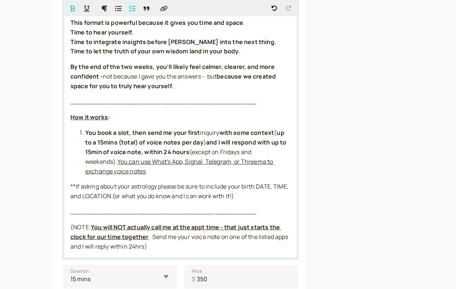
click at [207, 138] on strong "and I will respond with up to 15min of voice note, within 24 hours" at bounding box center [186, 147] width 202 height 18
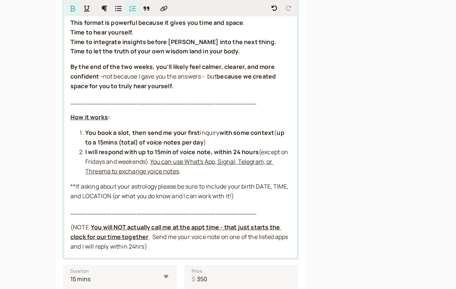
click at [211, 148] on strong "I will respond with up to 15min of voice note, within 24 hours" at bounding box center [171, 152] width 173 height 8
drag, startPoint x: 132, startPoint y: 123, endPoint x: 147, endPoint y: 125, distance: 14.5
click at [147, 129] on strong "You book a slot, then send me your first" at bounding box center [142, 133] width 114 height 8
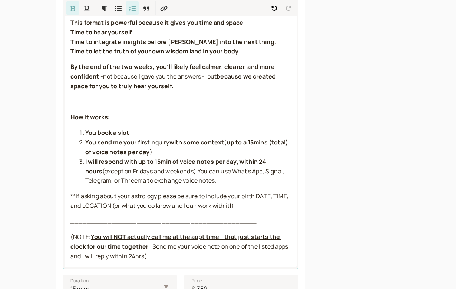
click at [151, 128] on li "You book a slot" at bounding box center [187, 133] width 205 height 10
drag, startPoint x: 130, startPoint y: 123, endPoint x: 243, endPoint y: 120, distance: 112.3
click at [243, 128] on li "You book a slot to start the clock on our time together" at bounding box center [187, 133] width 205 height 10
drag, startPoint x: 171, startPoint y: 135, endPoint x: 150, endPoint y: 135, distance: 21.5
click at [150, 138] on li "You send me your first inquiry with some context ( up to a 15mins (total) of vo…" at bounding box center [187, 147] width 205 height 19
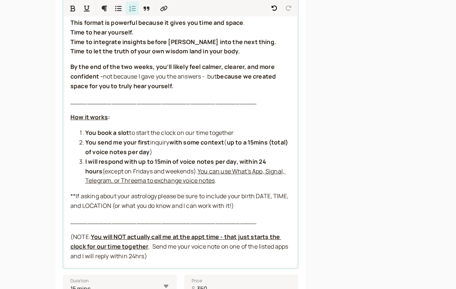
click at [165, 138] on span "inquiry" at bounding box center [159, 142] width 19 height 8
drag, startPoint x: 172, startPoint y: 135, endPoint x: 150, endPoint y: 134, distance: 22.2
click at [150, 138] on li "You send me your first inquiry with some context ( up to a 15mins (total) of vo…" at bounding box center [187, 147] width 205 height 19
click at [194, 145] on li "You send me your first inquiry with some context ( up to a 15mins (total) of vo…" at bounding box center [187, 147] width 205 height 19
drag, startPoint x: 228, startPoint y: 133, endPoint x: 226, endPoint y: 140, distance: 7.2
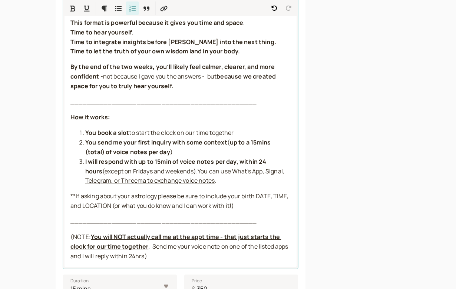
click at [226, 140] on li "You send me your first inquiry with some context ( up to a 15mins (total) of vo…" at bounding box center [187, 147] width 205 height 19
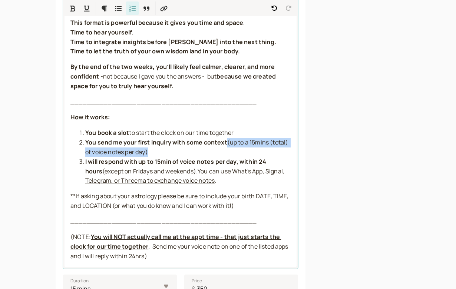
click at [226, 140] on li "You send me your first inquiry with some context (up to a 15mins (total) of voi…" at bounding box center [187, 147] width 205 height 19
click at [185, 167] on span "You can use What's App, Signal, Telegram, or Threema to exchange voice notes" at bounding box center [185, 176] width 200 height 18
drag, startPoint x: 216, startPoint y: 172, endPoint x: 184, endPoint y: 163, distance: 33.5
click at [184, 163] on li "I will respond with up to 15min of voice notes per day, within 24 hours (except…" at bounding box center [187, 171] width 205 height 29
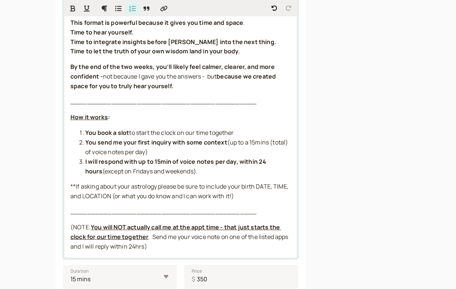
click at [170, 141] on li "You send me your first inquiry with some context (up to a 15mins (total) of voi…" at bounding box center [187, 147] width 205 height 19
click at [243, 128] on li "You book a slot to start the clock on our time together" at bounding box center [187, 133] width 205 height 10
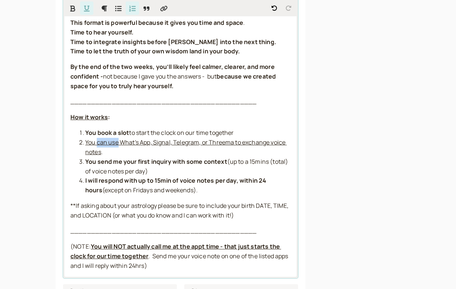
drag, startPoint x: 97, startPoint y: 134, endPoint x: 118, endPoint y: 137, distance: 21.6
click at [118, 138] on span "You can use What's App, Signal, Telegram, or Threema to exchange voice notes" at bounding box center [185, 147] width 201 height 18
drag, startPoint x: 121, startPoint y: 134, endPoint x: 133, endPoint y: 135, distance: 11.5
click at [133, 138] on span "You connect with me on What's App, Signal, Telegram, or Threema to exchange voi…" at bounding box center [180, 147] width 190 height 18
click at [76, 201] on span "**If asking about your astrology please be sure to include your birth DATE, TIM…" at bounding box center [179, 210] width 219 height 18
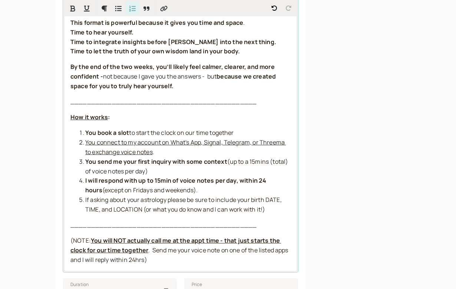
click at [95, 196] on span "If asking about your astrology please be sure to include your birth DATE, TIME,…" at bounding box center [183, 205] width 197 height 18
drag, startPoint x: 84, startPoint y: 188, endPoint x: 167, endPoint y: 191, distance: 83.0
click at [167, 191] on ol "You book a slot to start the clock on our time together You connect to my accou…" at bounding box center [180, 171] width 220 height 86
click at [144, 200] on span "please be sure to include your birth DATE, TIME, and LOCATION (or what you do k…" at bounding box center [185, 205] width 201 height 18
click at [158, 162] on li "You send me your first inquiry with some context (up to a 15mins (total) of voi…" at bounding box center [187, 166] width 205 height 19
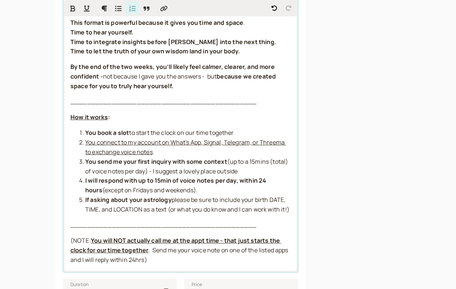
click at [180, 162] on span "(up to a 15mins (total) of voice notes per day) - I suggest a lovely place outs…" at bounding box center [187, 166] width 204 height 18
drag, startPoint x: 197, startPoint y: 124, endPoint x: 213, endPoint y: 124, distance: 15.6
click at [213, 129] on span "to start the clock on our time together" at bounding box center [181, 133] width 104 height 8
click at [193, 144] on li "You connect to my account on What's App, Signal, Telegram, or Threema to exchan…" at bounding box center [187, 147] width 205 height 19
click at [125, 171] on li "You send me your first inquiry with some context (up to a 15mins (total) of voi…" at bounding box center [187, 166] width 205 height 19
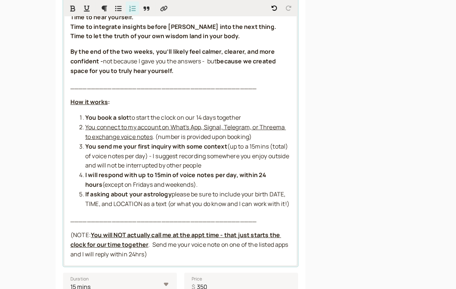
scroll to position [366, 0]
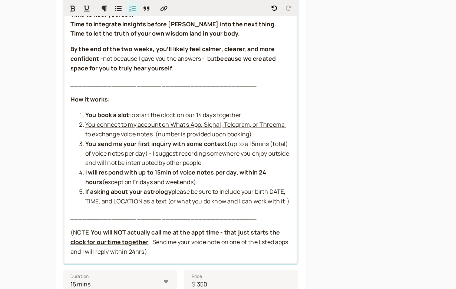
click at [116, 201] on li "If asking about your astrology please be sure to include your birth DATE, TIME,…" at bounding box center [187, 196] width 205 height 19
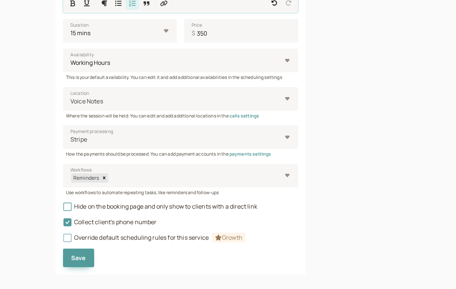
scroll to position [636, 0]
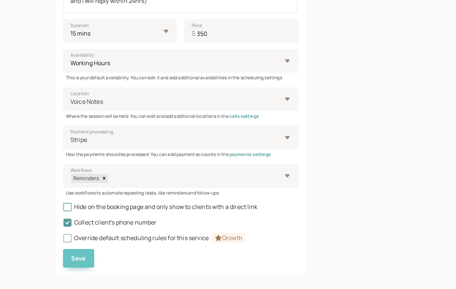
click at [80, 256] on button "Save" at bounding box center [78, 258] width 31 height 19
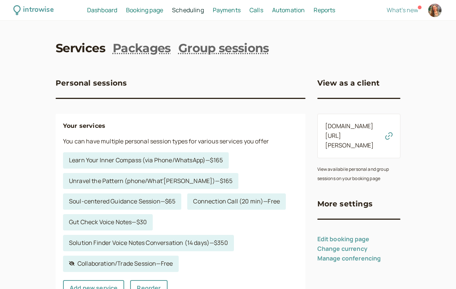
click at [142, 12] on span "Booking page" at bounding box center [144, 10] width 37 height 8
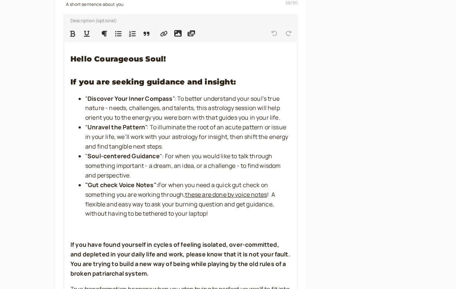
scroll to position [231, 0]
click at [218, 210] on li ""Gut check Voice Notes": For when you need a quick gut check on something you a…" at bounding box center [187, 199] width 205 height 39
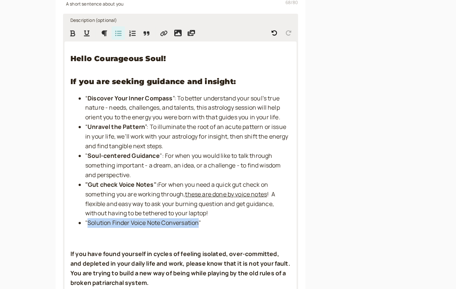
drag, startPoint x: 87, startPoint y: 218, endPoint x: 198, endPoint y: 218, distance: 111.1
click at [198, 218] on span ""Solution Finder Voice Note Conversation"" at bounding box center [143, 222] width 116 height 8
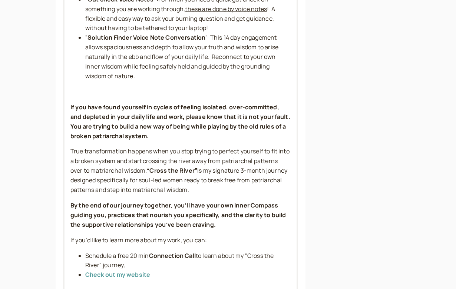
scroll to position [416, 0]
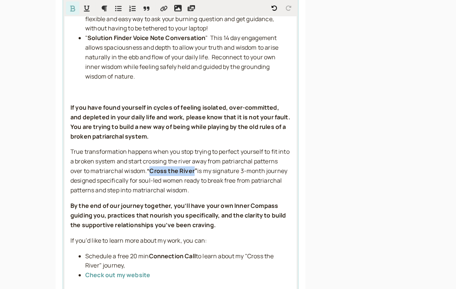
drag, startPoint x: 151, startPoint y: 161, endPoint x: 196, endPoint y: 161, distance: 44.8
click at [196, 167] on strong "“Cross the River”" at bounding box center [172, 171] width 50 height 8
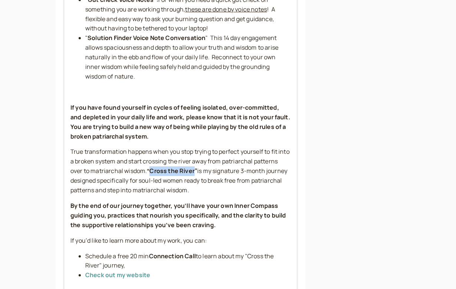
click at [164, 11] on div "Description (optional) Hello Courageous Soul! If you are seeking guidance and i…" at bounding box center [180, 161] width 235 height 665
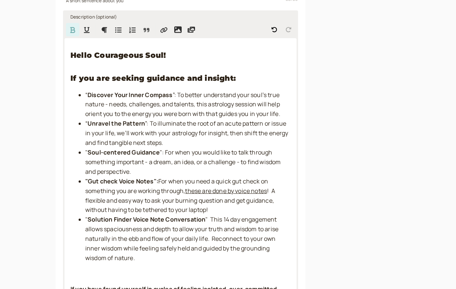
scroll to position [233, 0]
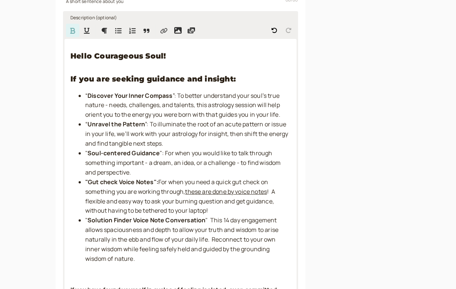
click at [162, 29] on icon "Insert Link" at bounding box center [163, 30] width 7 height 7
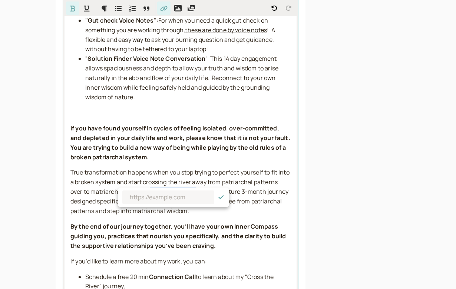
scroll to position [396, 0]
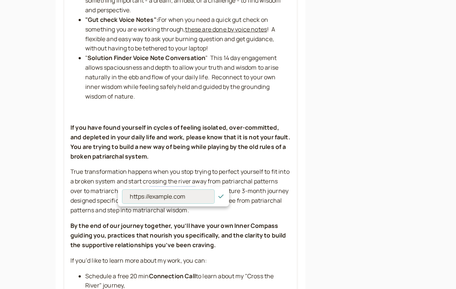
click at [144, 193] on input at bounding box center [168, 197] width 92 height 14
paste input "[URL][DOMAIN_NAME]"
type input "[URL][DOMAIN_NAME]"
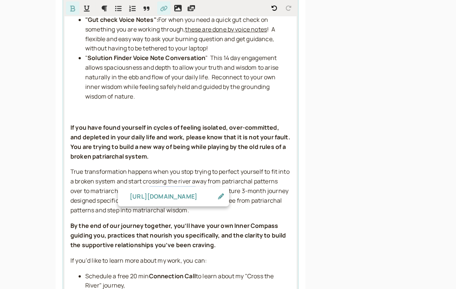
click at [233, 187] on span "is my signature 3-month journey designed specifically for soul-led women ready …" at bounding box center [179, 200] width 219 height 27
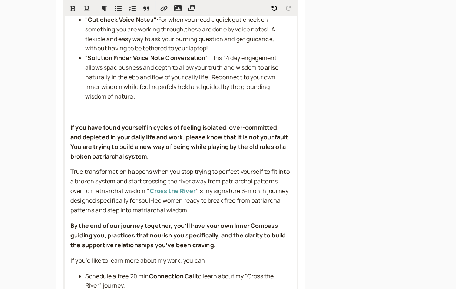
click at [250, 187] on span "is my signature 3-month journey designed specifically for soul-led women ready …" at bounding box center [179, 200] width 219 height 27
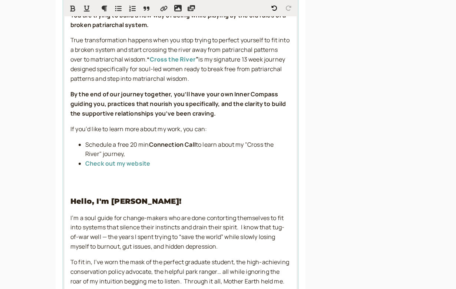
scroll to position [527, 0]
drag, startPoint x: 251, startPoint y: 132, endPoint x: 123, endPoint y: 140, distance: 127.6
click at [123, 140] on span "to learn about my "Cross the River" journey," at bounding box center [180, 149] width 190 height 18
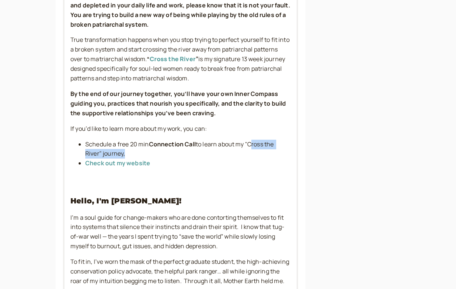
click at [162, 7] on div "Description (optional) Hello Courageous Soul! If you are seeking guidance and i…" at bounding box center [180, 49] width 235 height 665
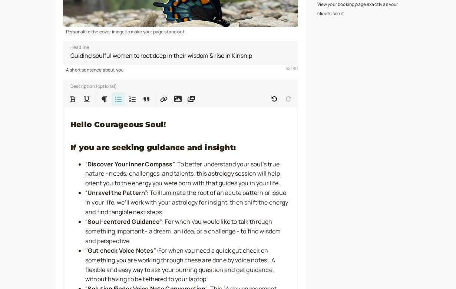
scroll to position [158, 0]
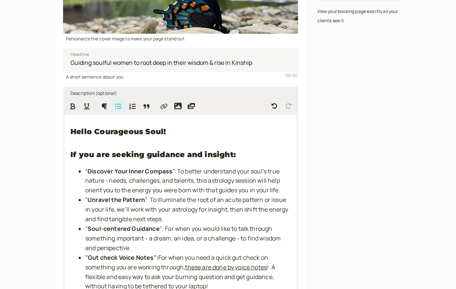
click at [163, 107] on icon "Insert Link" at bounding box center [163, 106] width 7 height 7
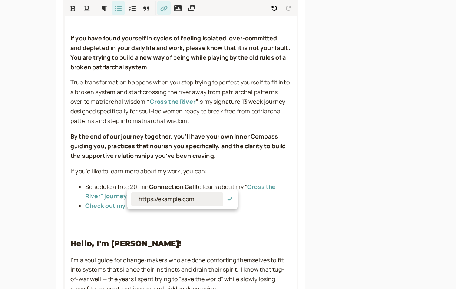
scroll to position [485, 0]
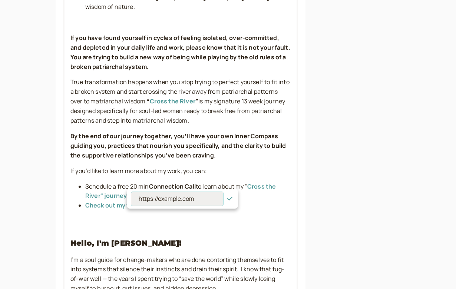
click at [161, 202] on input at bounding box center [177, 199] width 92 height 14
paste input "[URL][DOMAIN_NAME]"
type input "[URL][DOMAIN_NAME]"
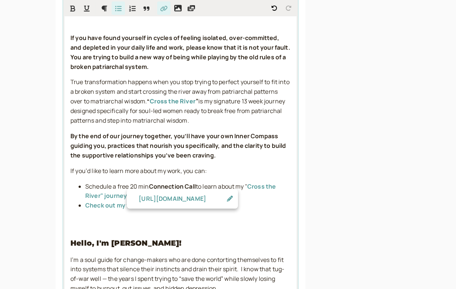
click at [162, 237] on h3 "Hello, I'm [PERSON_NAME]!" at bounding box center [180, 243] width 220 height 12
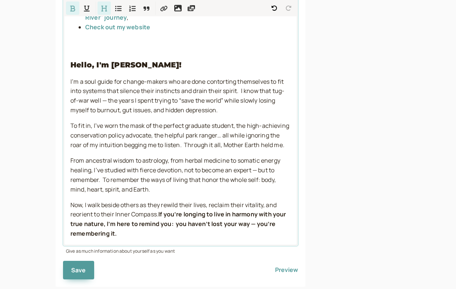
scroll to position [663, 0]
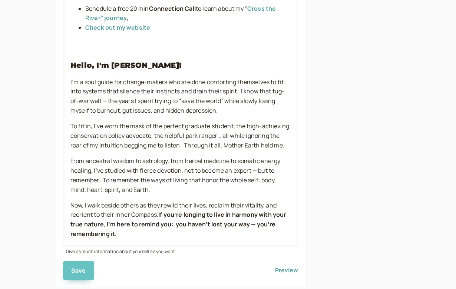
click at [78, 266] on span "Save" at bounding box center [78, 270] width 15 height 8
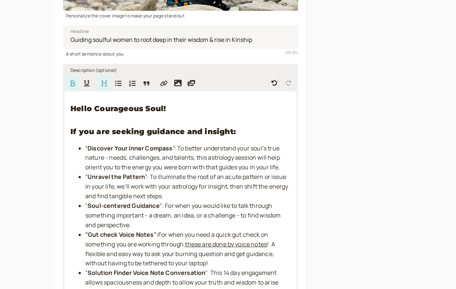
scroll to position [181, 0]
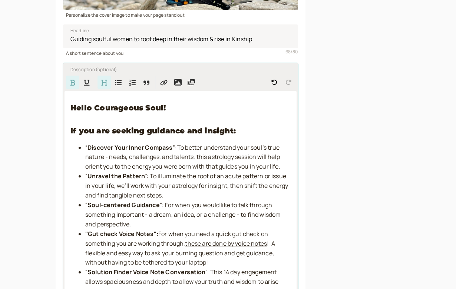
click at [102, 232] on strong ""Gut check Voice Notes":" at bounding box center [121, 234] width 73 height 8
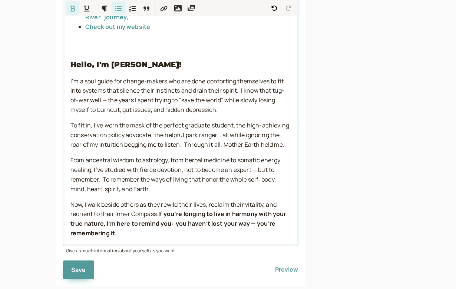
scroll to position [663, 0]
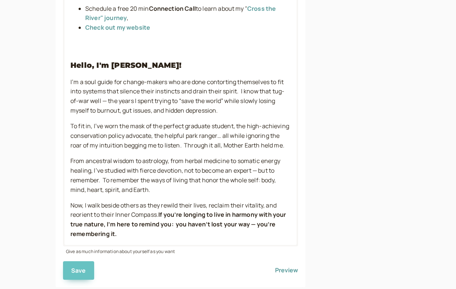
click at [77, 266] on span "Save" at bounding box center [78, 270] width 15 height 8
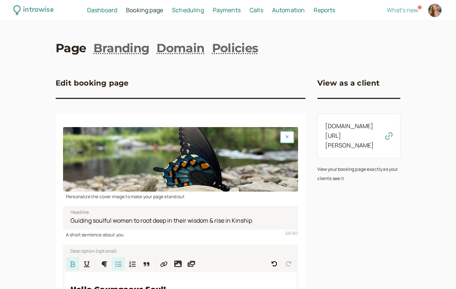
scroll to position [0, 0]
click at [181, 10] on span "Scheduling" at bounding box center [188, 10] width 32 height 8
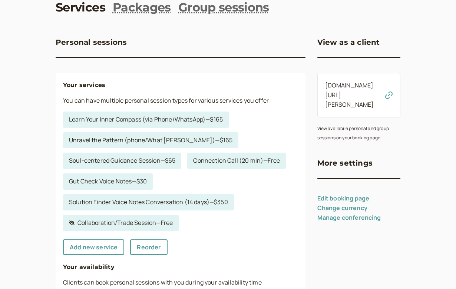
scroll to position [41, 0]
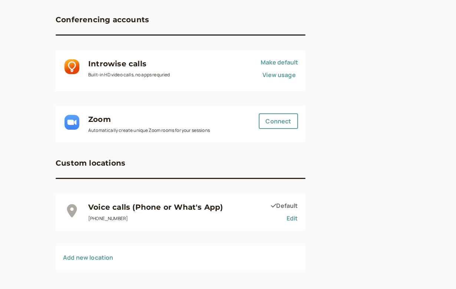
scroll to position [63, 0]
click at [88, 255] on link "Add new location" at bounding box center [88, 258] width 50 height 8
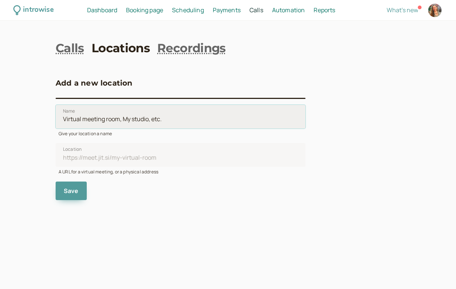
click at [127, 120] on input "Name" at bounding box center [181, 117] width 250 height 24
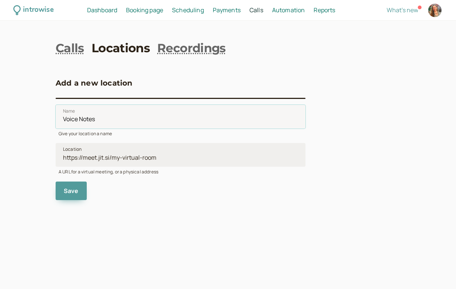
type input "Voice Notes"
click at [113, 160] on input "Location" at bounding box center [181, 155] width 250 height 24
click at [96, 160] on input "What's App, Telegram, Signal, Threema" at bounding box center [181, 155] width 250 height 24
click at [130, 159] on input "What's App or Telegram, Signal, Threema" at bounding box center [181, 155] width 250 height 24
click at [154, 156] on input "What's App or Telegram or Signal, Threema" at bounding box center [181, 155] width 250 height 24
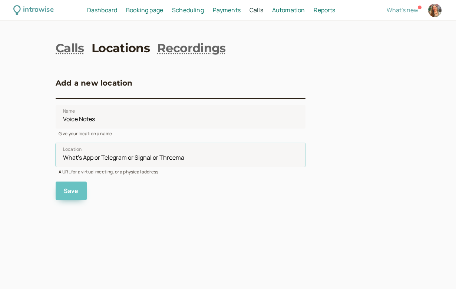
type input "What's App or Telegram or Signal or Threema"
click at [74, 193] on span "Save" at bounding box center [71, 191] width 15 height 8
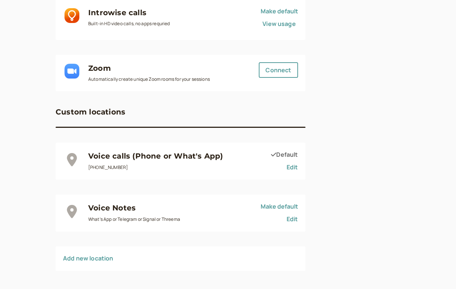
scroll to position [114, 0]
click at [288, 218] on link "Edit" at bounding box center [291, 219] width 11 height 8
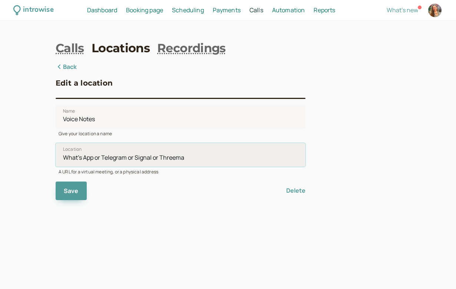
click at [194, 158] on input "What's App or Telegram or Signal or Threema" at bounding box center [181, 155] width 250 height 24
click at [188, 158] on input "What's App or Telegram or Signal or Threema (727-504-6318)" at bounding box center [181, 155] width 250 height 24
type input "What's App or Telegram or Signal or Threema (1-727-504-6318)"
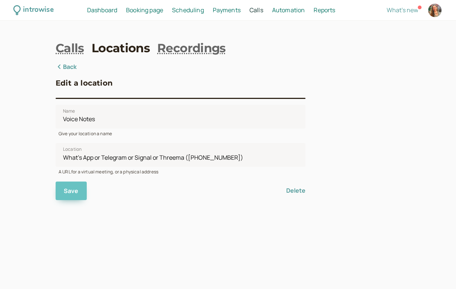
click at [71, 193] on span "Save" at bounding box center [71, 191] width 15 height 8
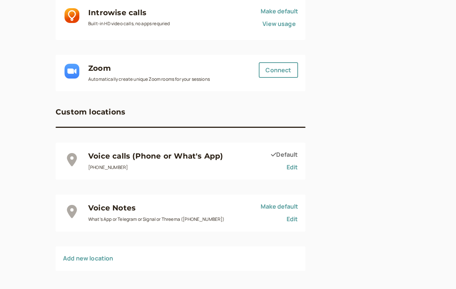
scroll to position [114, 0]
click at [291, 164] on link "Edit" at bounding box center [291, 167] width 11 height 8
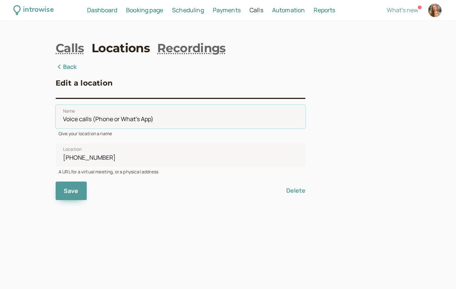
drag, startPoint x: 77, startPoint y: 120, endPoint x: 55, endPoint y: 120, distance: 22.2
click at [55, 120] on div "introwise Dashboard Dashboard Booking page Booking Scheduling Scheduling Paymen…" at bounding box center [228, 144] width 456 height 289
type input "Phone calls (Phone or What's App)"
click at [70, 187] on span "Save" at bounding box center [71, 191] width 15 height 8
